Goal: Information Seeking & Learning: Check status

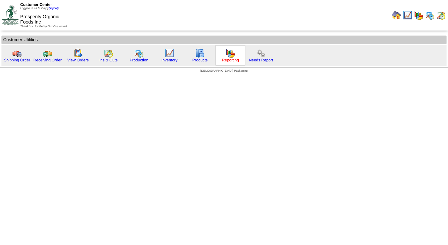
click at [226, 61] on link "Reporting" at bounding box center [230, 60] width 17 height 4
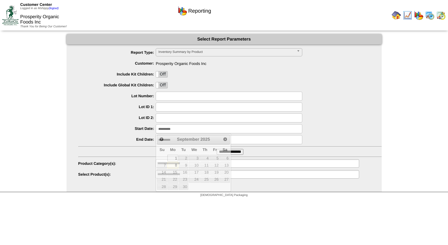
click at [180, 129] on input "**********" at bounding box center [229, 128] width 147 height 9
click at [176, 165] on link "8" at bounding box center [173, 165] width 11 height 6
type input "**********"
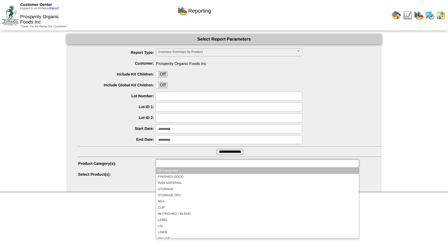
click at [176, 164] on input "text" at bounding box center [177, 163] width 38 height 7
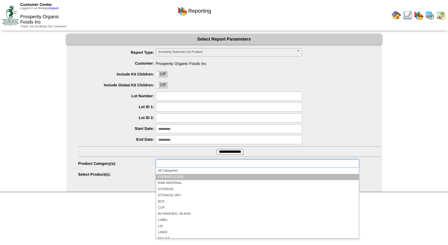
click at [179, 176] on li "FINISHED GOOD" at bounding box center [257, 177] width 203 height 6
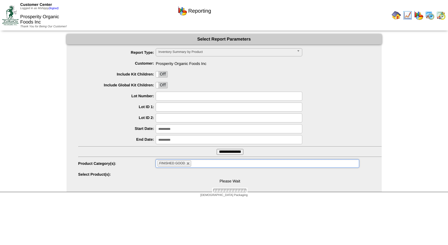
click at [222, 153] on input "**********" at bounding box center [230, 152] width 27 height 6
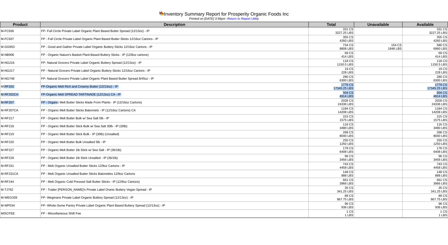
drag, startPoint x: 4, startPoint y: 86, endPoint x: 57, endPoint y: 104, distance: 56.2
click at [57, 104] on tbody "Product Description Total Unavailable Available M-FC936 FP- Full Circle Private…" at bounding box center [224, 119] width 448 height 195
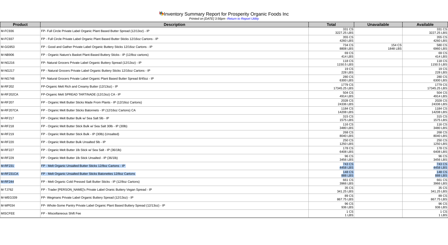
drag, startPoint x: 1, startPoint y: 163, endPoint x: 34, endPoint y: 179, distance: 36.6
click at [34, 179] on tbody "Product Description Total Unavailable Available M-FC936 FP- Full Circle Private…" at bounding box center [224, 119] width 448 height 195
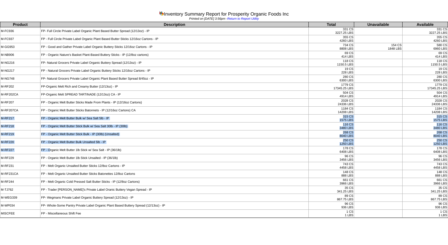
drag, startPoint x: 1, startPoint y: 117, endPoint x: 50, endPoint y: 146, distance: 57.1
click at [50, 146] on tbody "Product Description Total Unavailable Available M-FC936 FP- Full Circle Private…" at bounding box center [224, 119] width 448 height 195
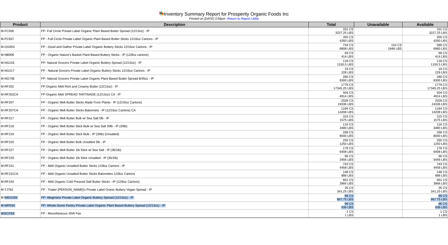
drag, startPoint x: 4, startPoint y: 196, endPoint x: 28, endPoint y: 208, distance: 26.6
click at [28, 208] on tbody "Product Description Total Unavailable Available M-FC936 FP- Full Circle Private…" at bounding box center [224, 119] width 448 height 195
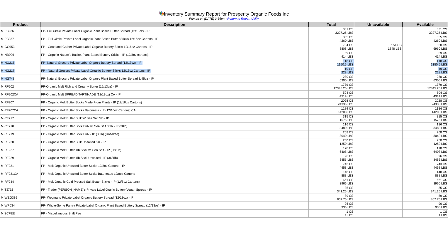
drag, startPoint x: 2, startPoint y: 61, endPoint x: 28, endPoint y: 82, distance: 33.3
click at [28, 82] on tbody "Product Description Total Unavailable Available M-FC936 FP- Full Circle Private…" at bounding box center [224, 119] width 448 height 195
